Goal: Information Seeking & Learning: Learn about a topic

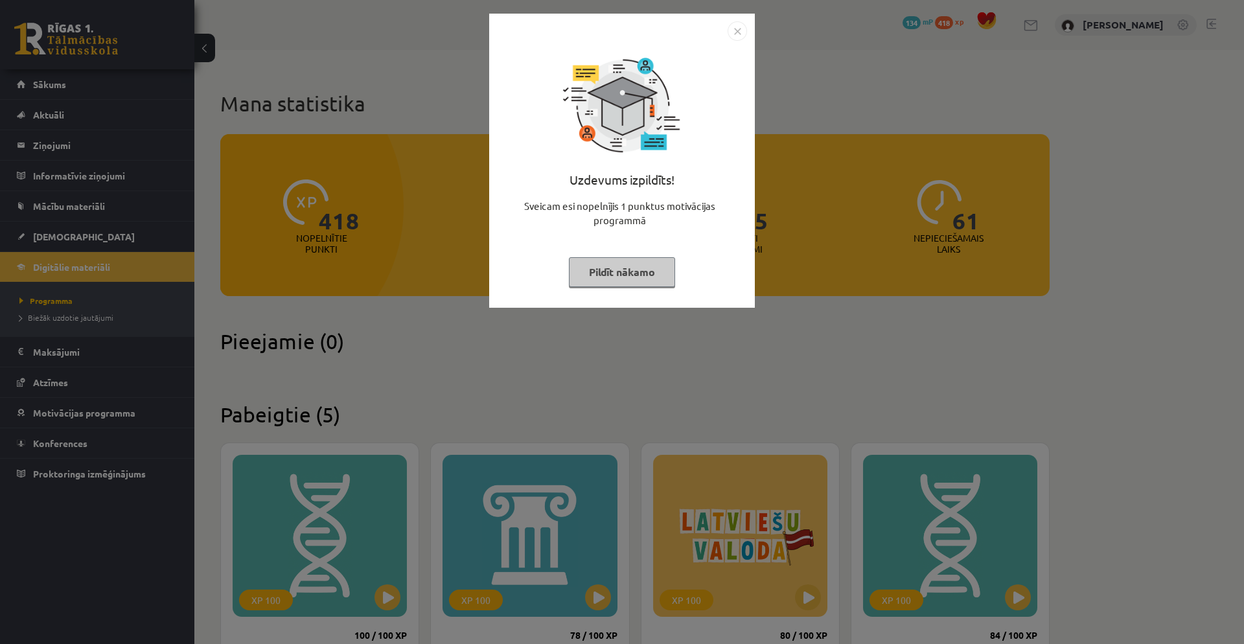
click at [739, 34] on img "Close" at bounding box center [737, 30] width 19 height 19
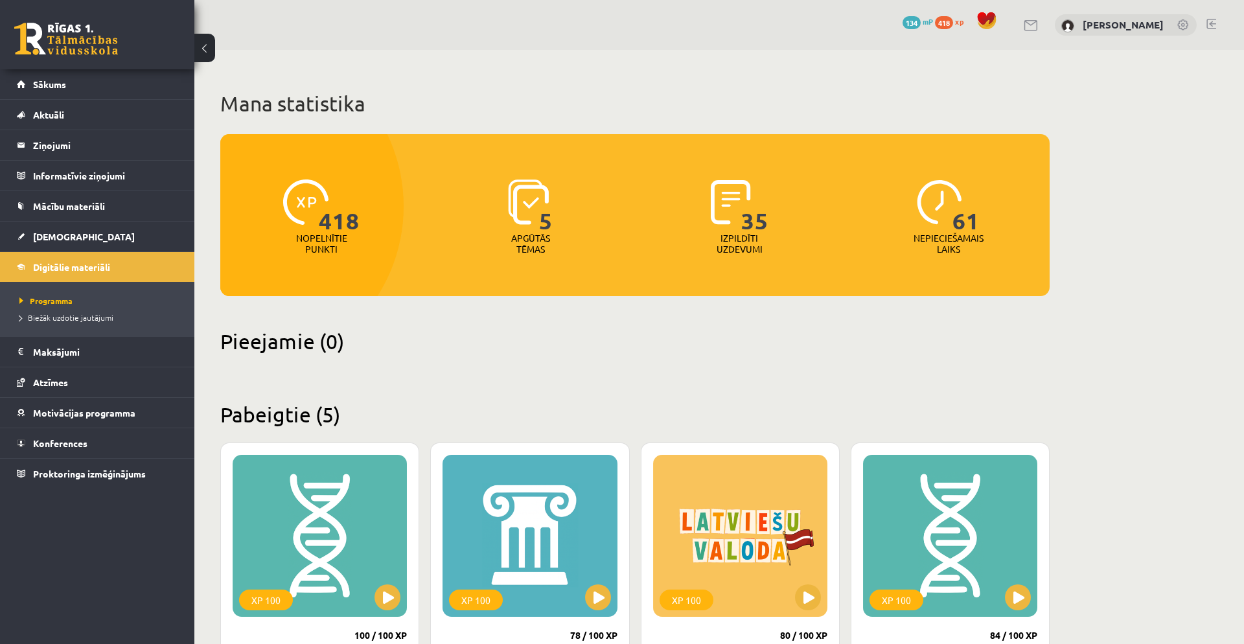
click at [919, 20] on span "134" at bounding box center [912, 22] width 18 height 13
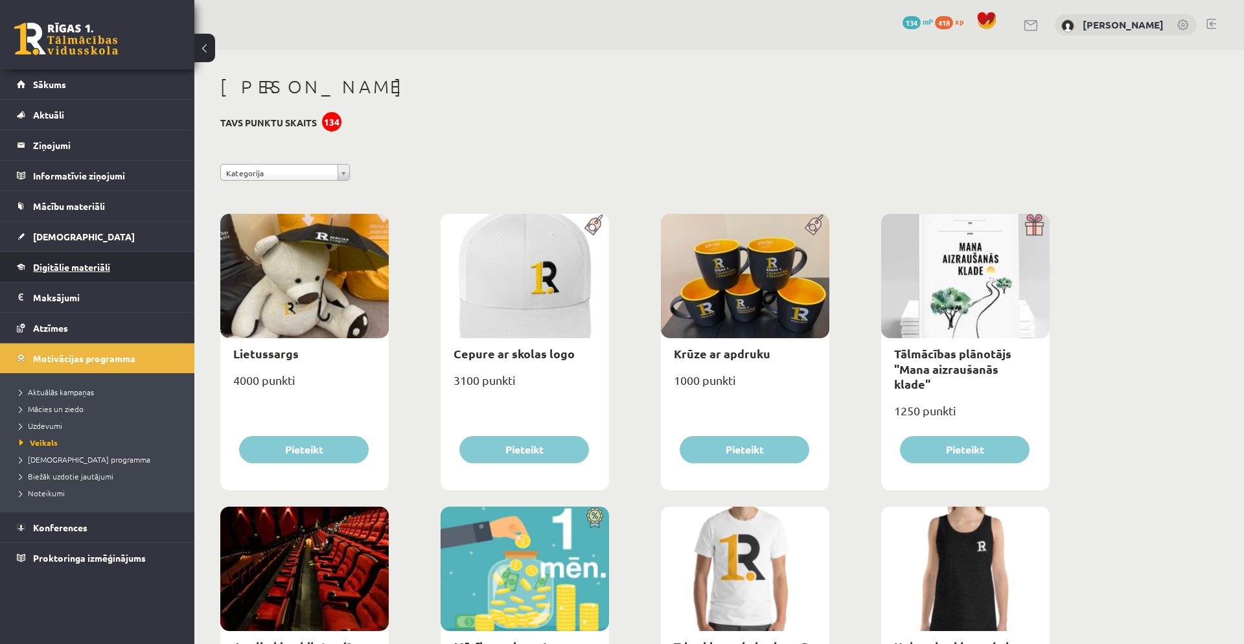
click at [106, 271] on span "Digitālie materiāli" at bounding box center [71, 267] width 77 height 12
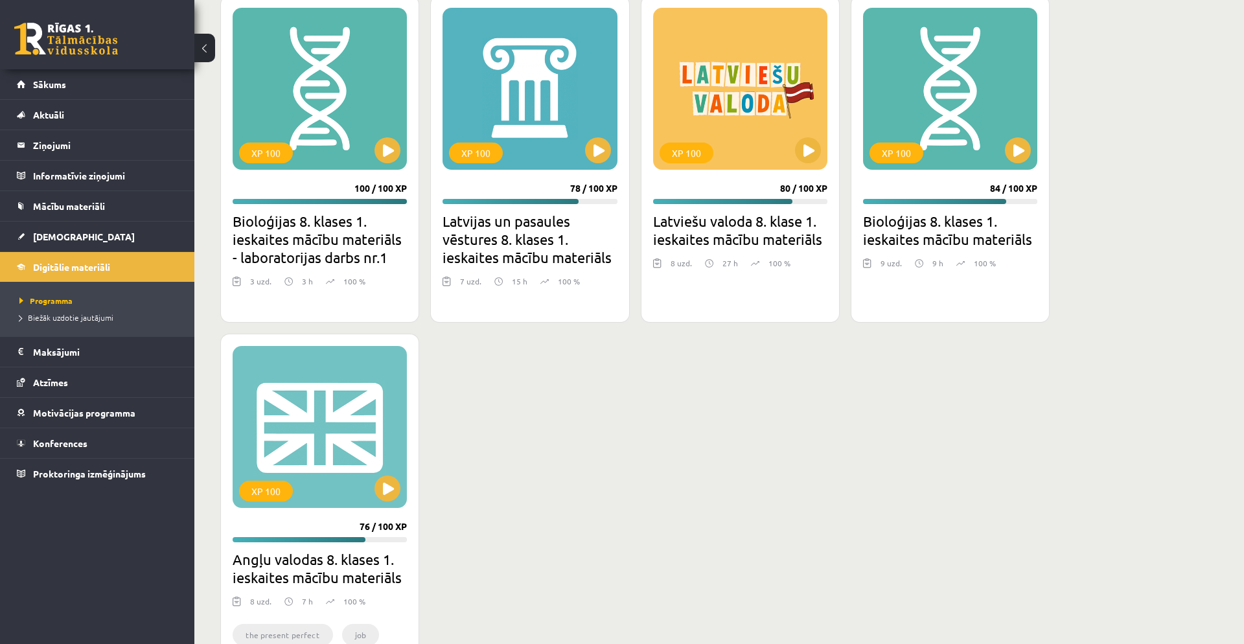
scroll to position [448, 0]
click at [597, 159] on button at bounding box center [598, 150] width 26 height 26
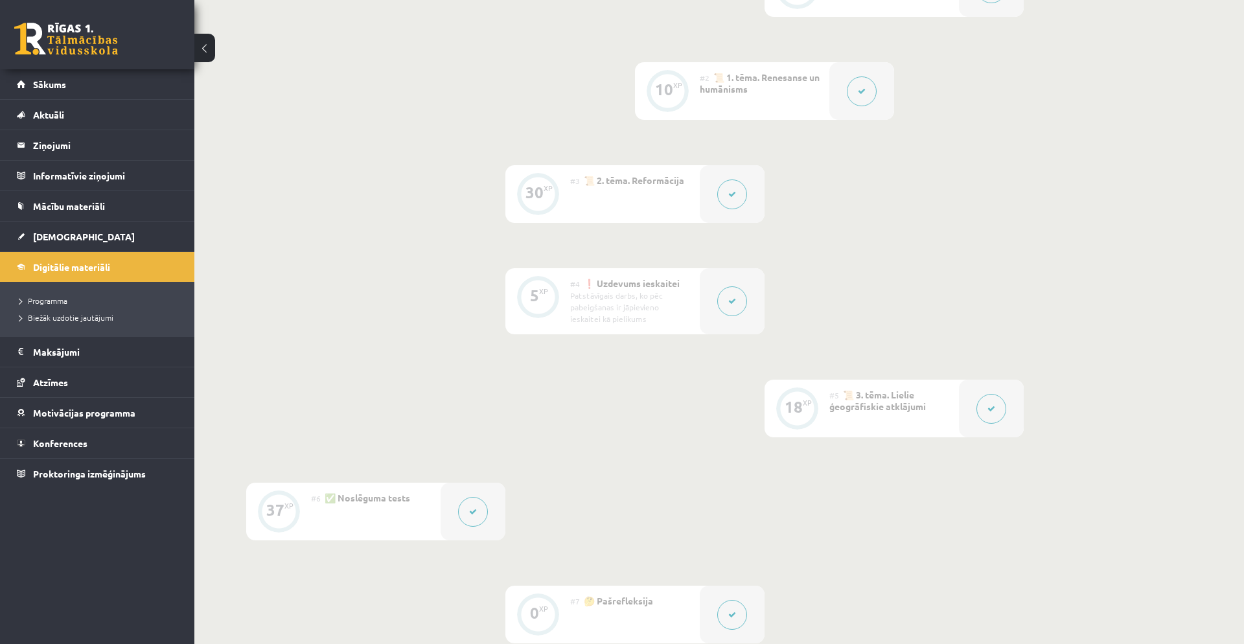
scroll to position [366, 0]
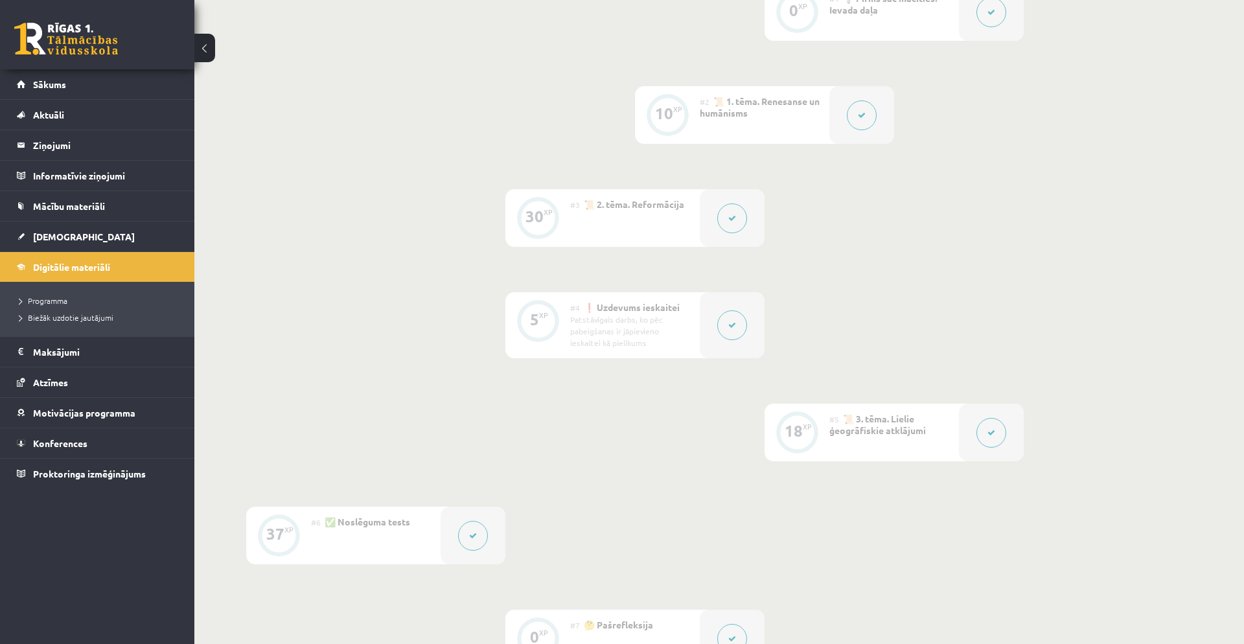
click at [731, 332] on button at bounding box center [732, 325] width 30 height 30
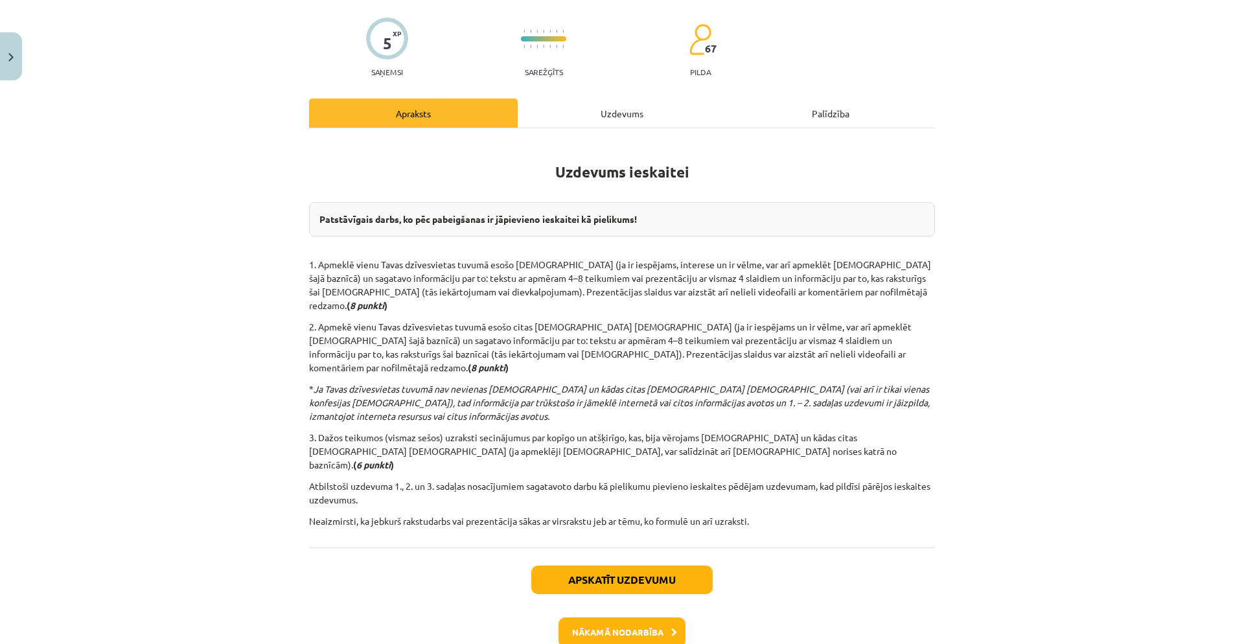
scroll to position [92, 0]
click at [609, 115] on div "Uzdevums" at bounding box center [622, 112] width 209 height 29
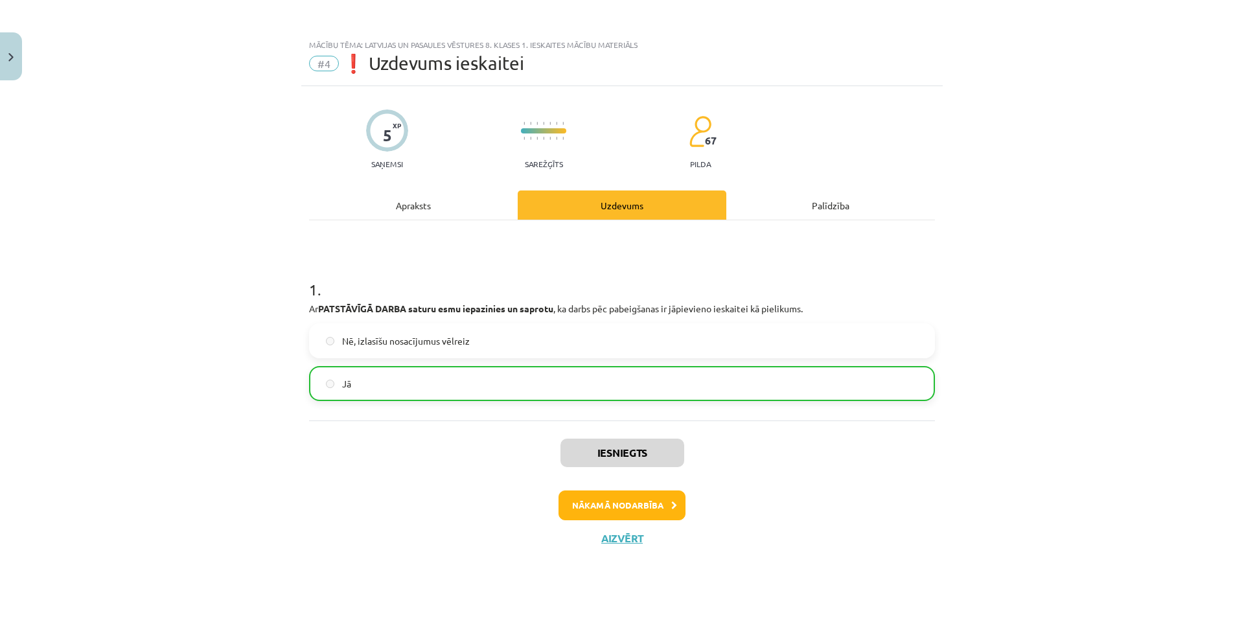
scroll to position [0, 0]
click at [457, 211] on div "Apraksts" at bounding box center [413, 204] width 209 height 29
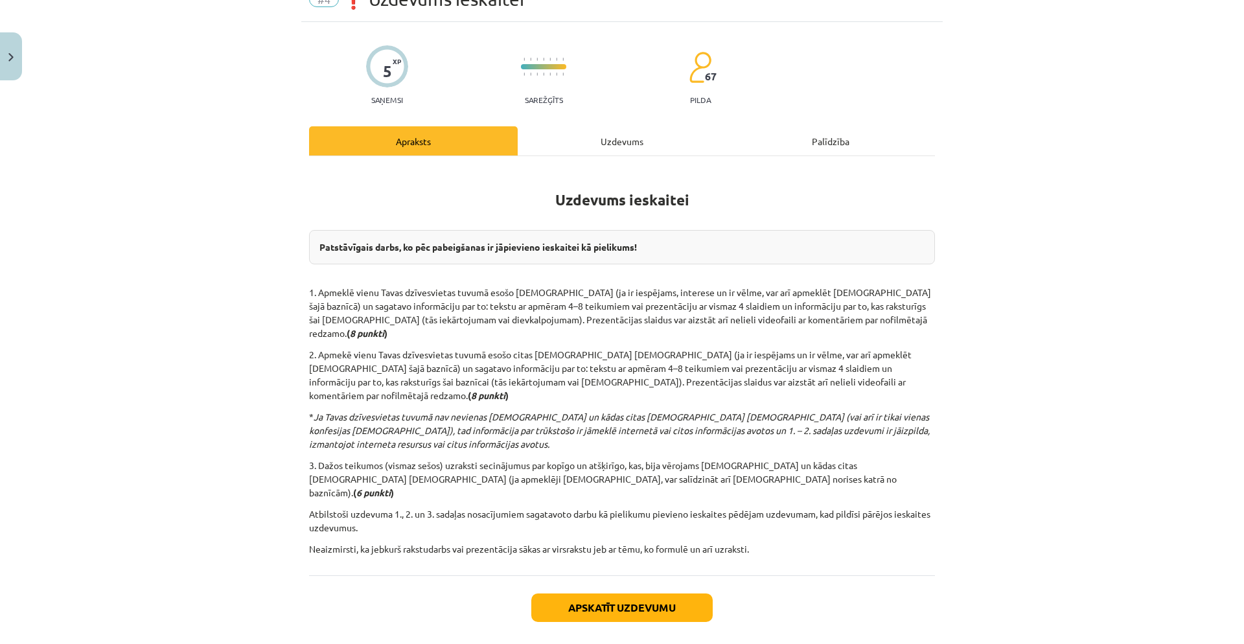
scroll to position [73, 0]
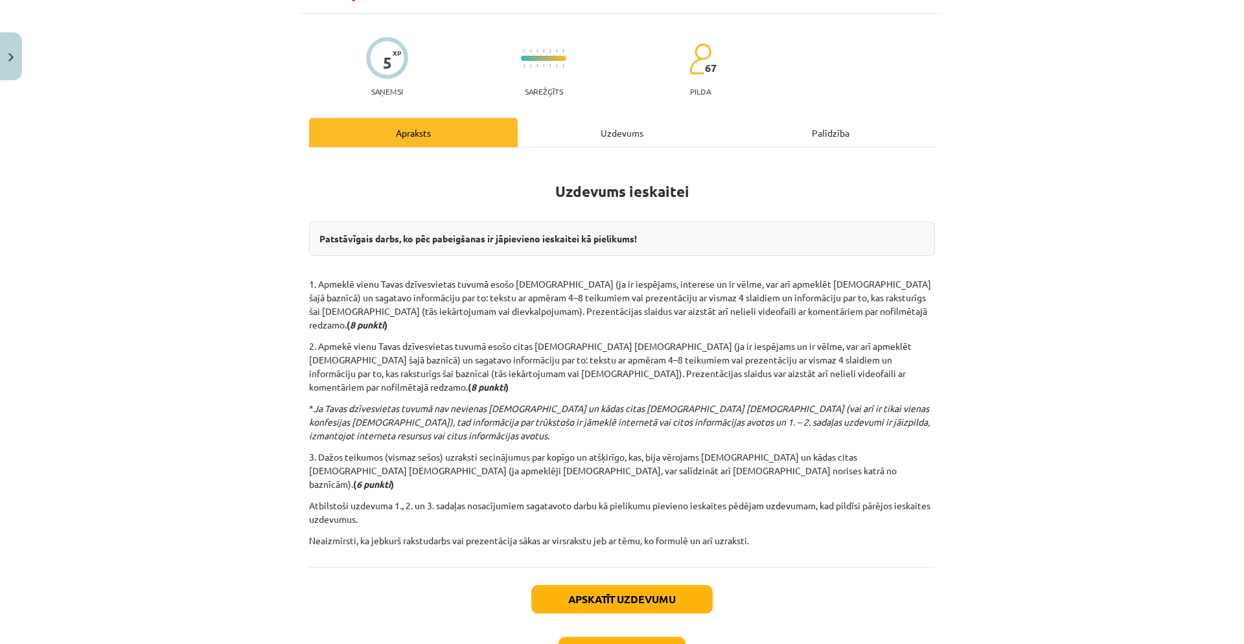
click at [319, 237] on strong "Patstāvīgais darbs, ko pēc pabeigšanas ir jāpievieno ieskaitei kā pielikums!" at bounding box center [477, 239] width 317 height 12
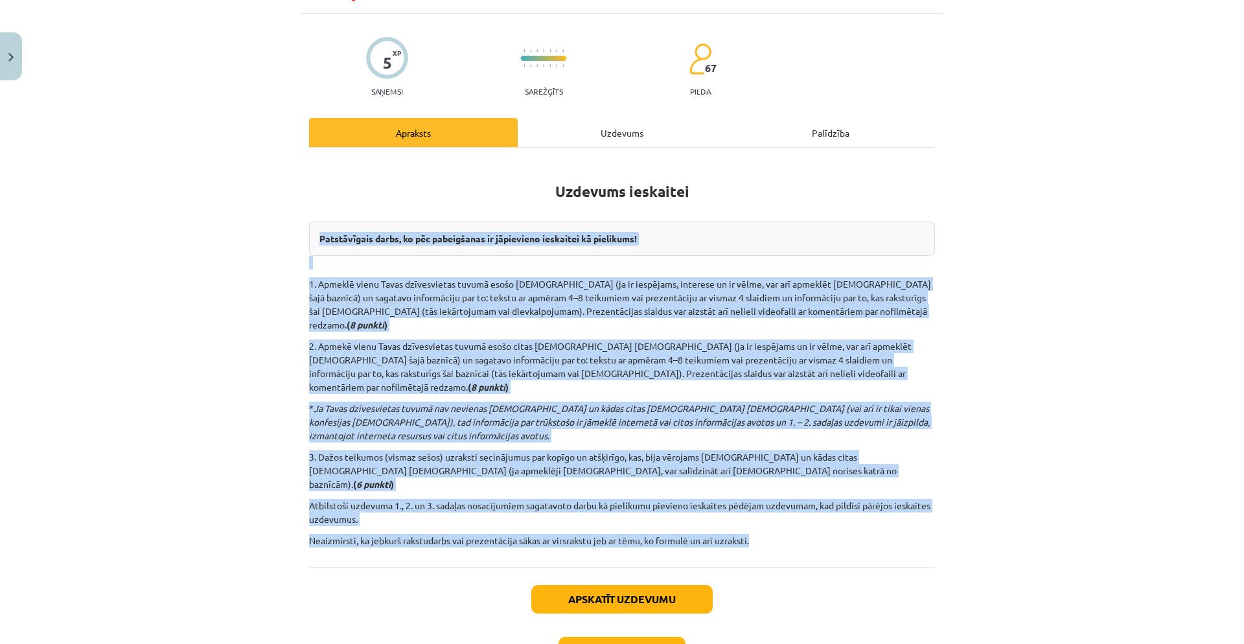
drag, startPoint x: 319, startPoint y: 237, endPoint x: 784, endPoint y: 509, distance: 538.1
click at [784, 509] on div "Uzdevums ieskaitei Patstāvīgais darbs, ko pēc pabeigšanas ir jāpievieno ieskait…" at bounding box center [622, 357] width 626 height 419
copy div "Loremipsumdo sitam, co adi elitseddoei te incididunt utlaboree do magnaaliq! 9.…"
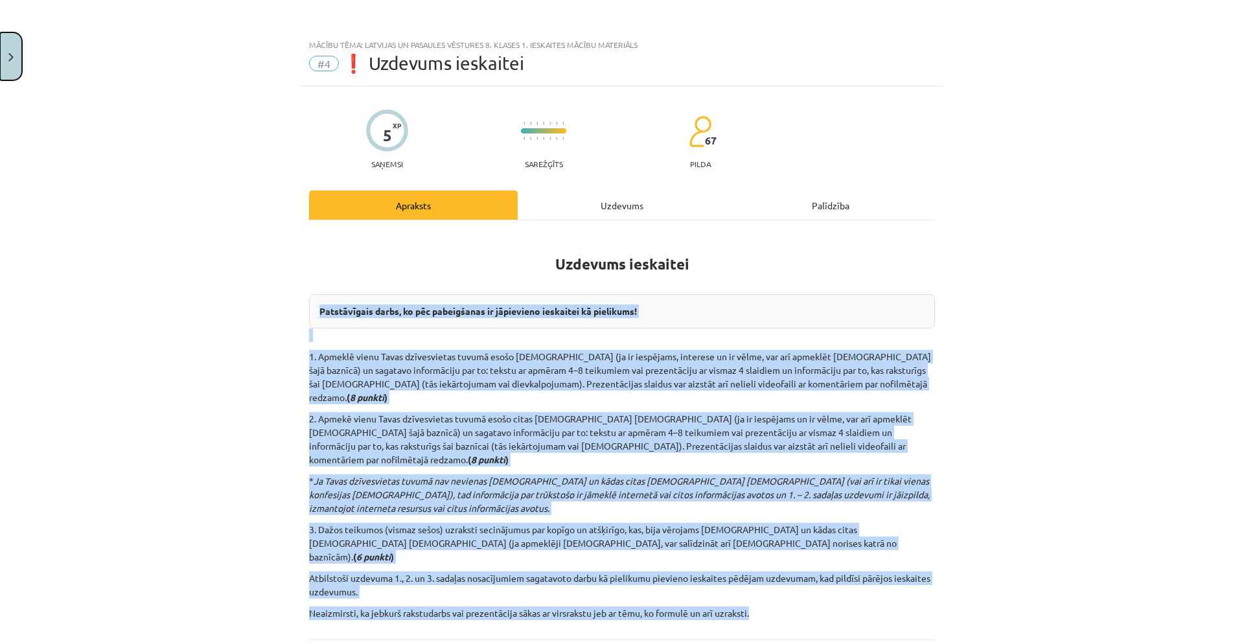
click at [14, 53] on button "Close" at bounding box center [11, 56] width 22 height 48
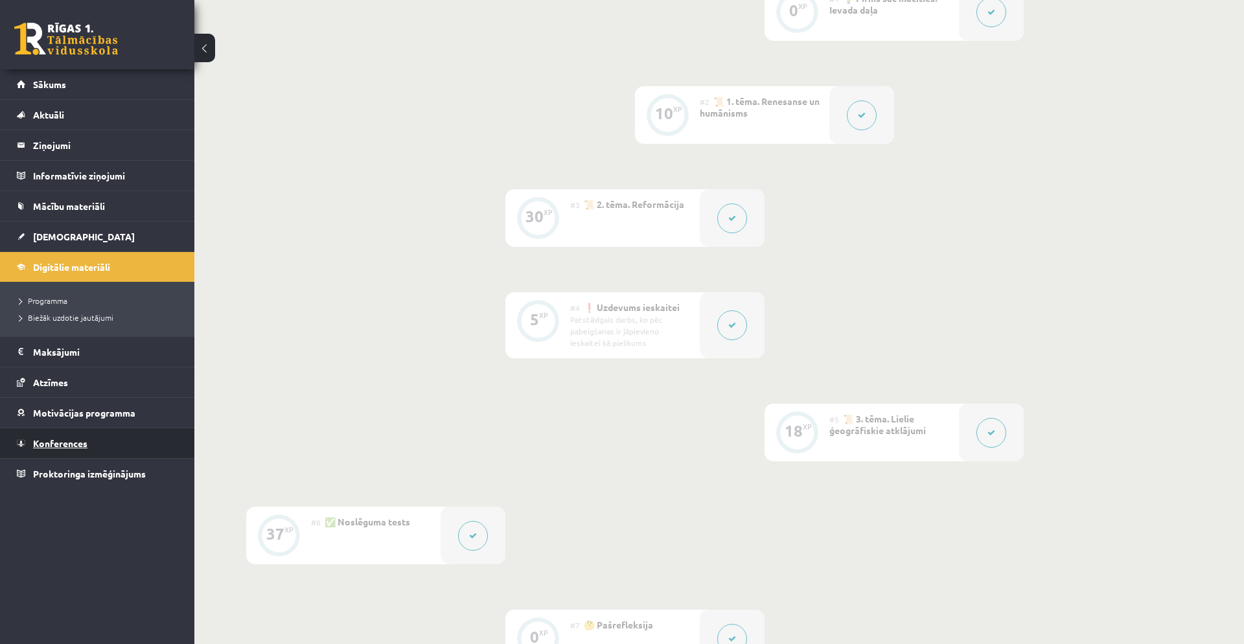
click at [79, 432] on link "Konferences" at bounding box center [97, 443] width 161 height 30
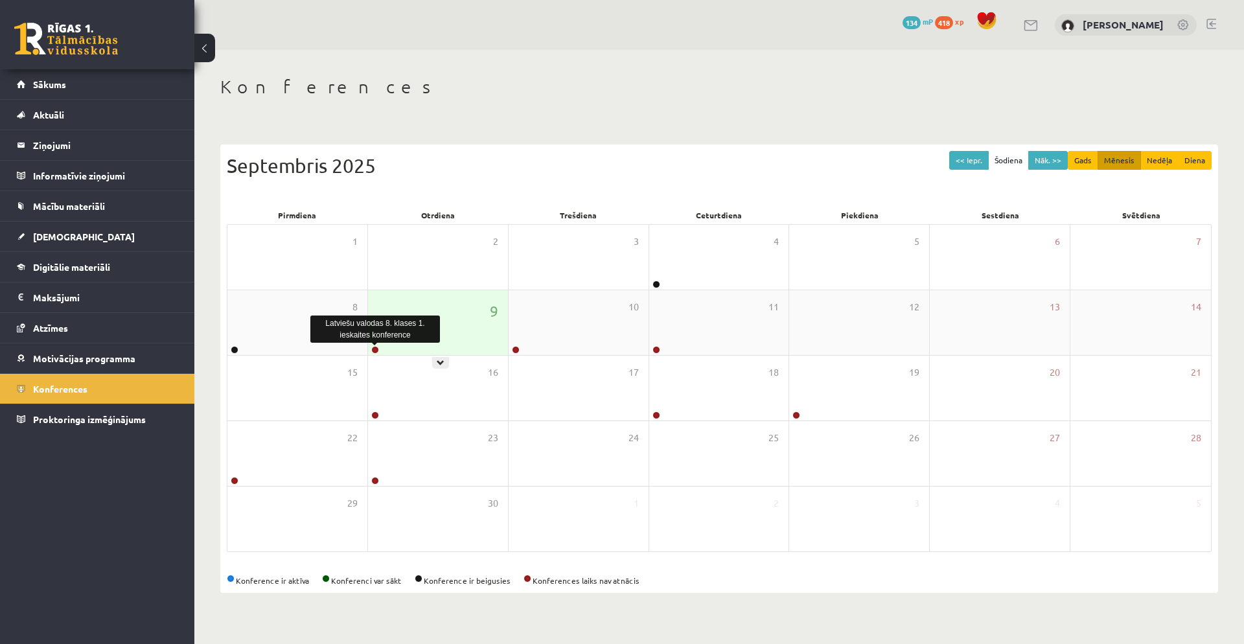
click at [377, 351] on link at bounding box center [375, 350] width 8 height 8
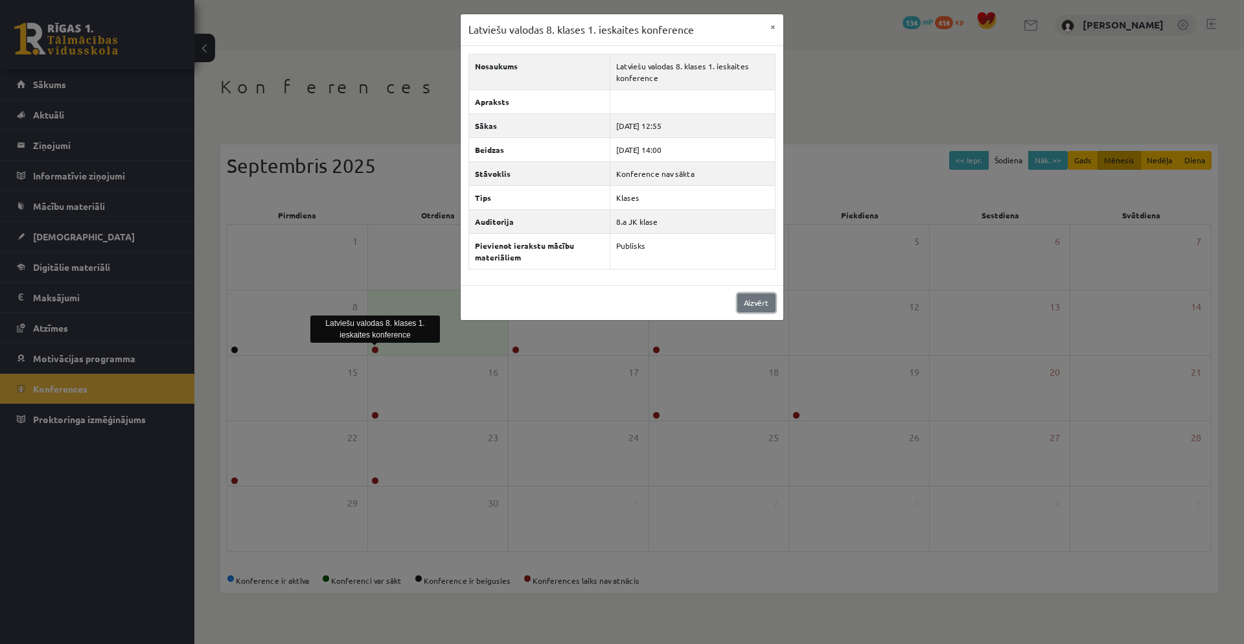
click at [763, 303] on link "Aizvērt" at bounding box center [756, 303] width 38 height 19
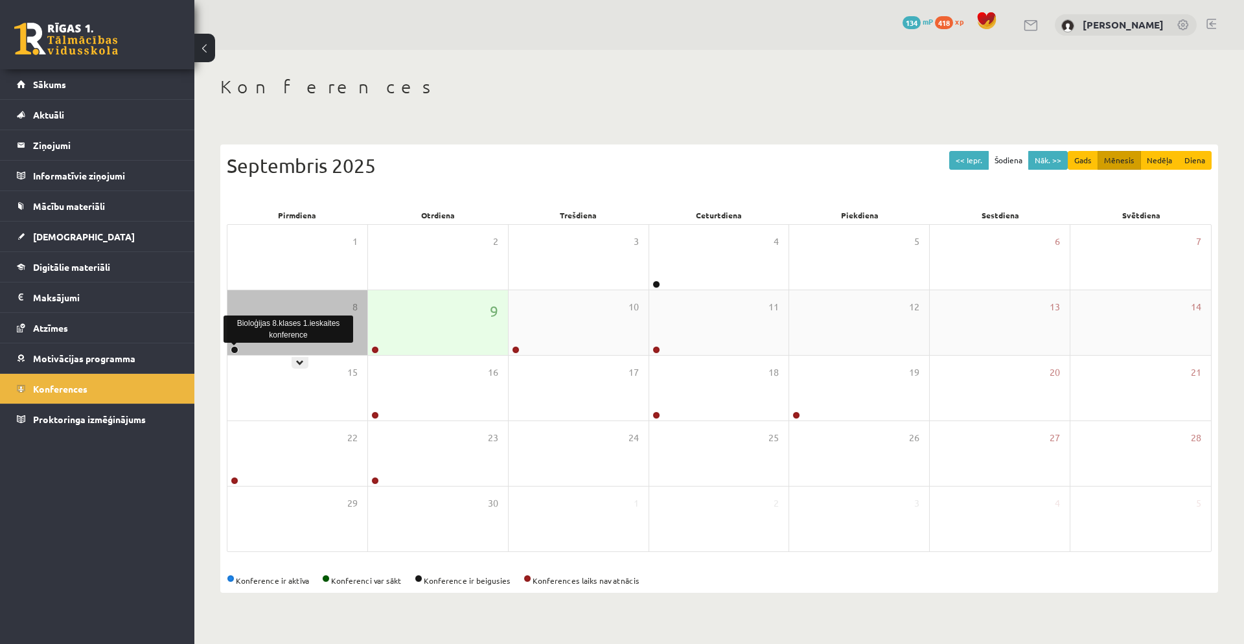
click at [234, 346] on link at bounding box center [235, 350] width 8 height 8
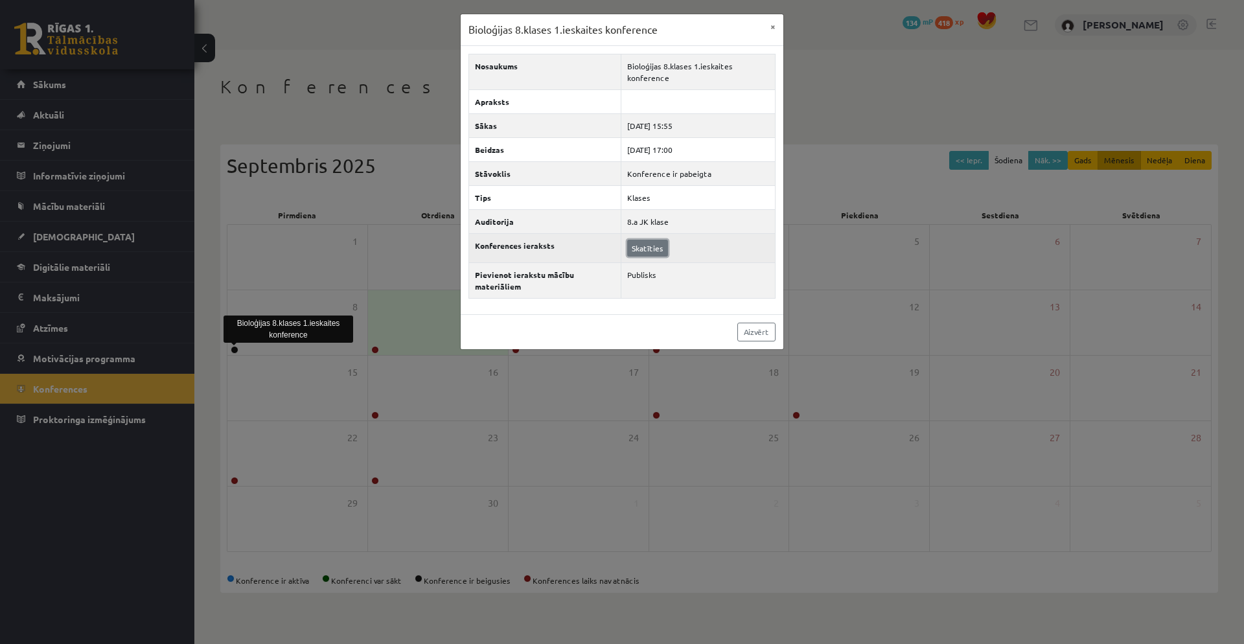
click at [661, 246] on link "Skatīties" at bounding box center [647, 248] width 41 height 17
